Goal: Check status: Check status

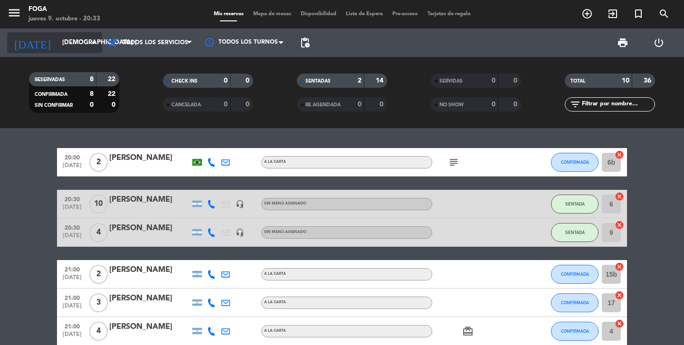
click at [73, 50] on input "[DEMOGRAPHIC_DATA] [DATE]" at bounding box center [99, 42] width 84 height 17
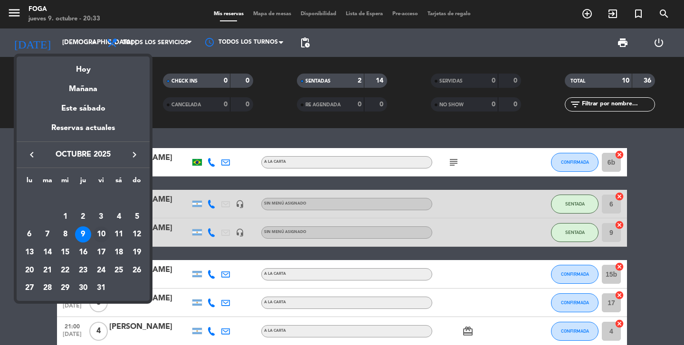
click at [105, 234] on div "10" at bounding box center [101, 235] width 16 height 16
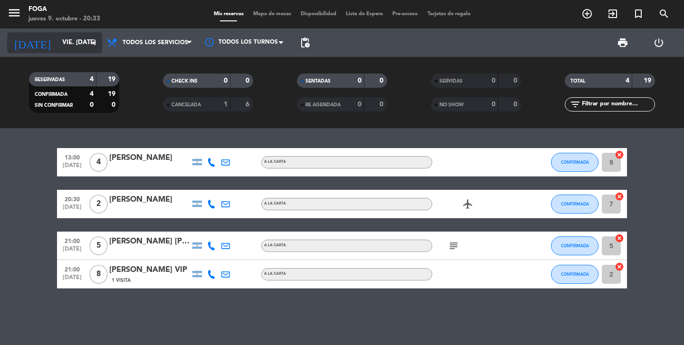
click at [84, 49] on input "vie. 10 oct." at bounding box center [99, 42] width 84 height 17
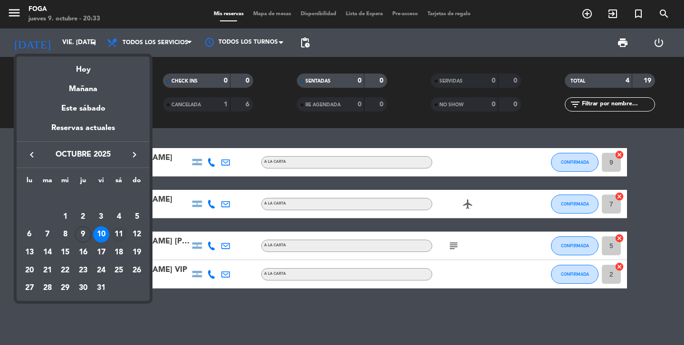
click at [123, 232] on div "11" at bounding box center [119, 235] width 16 height 16
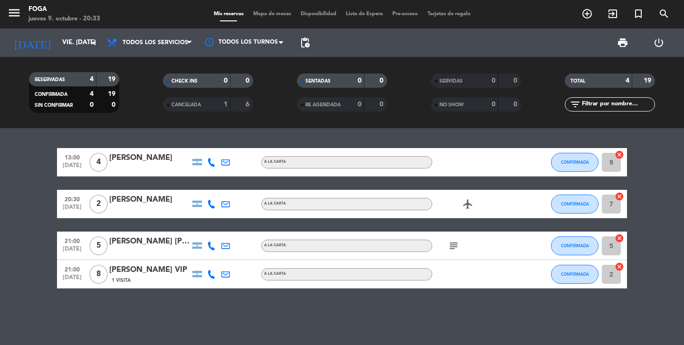
type input "sáb. 11 oct."
